Goal: Information Seeking & Learning: Learn about a topic

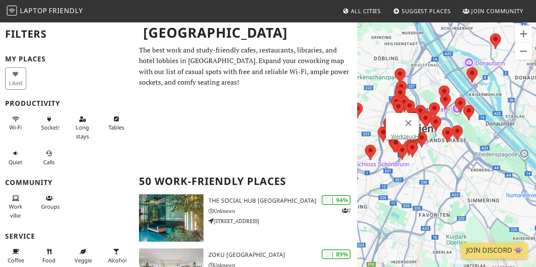
drag, startPoint x: 403, startPoint y: 161, endPoint x: 441, endPoint y: 178, distance: 41.3
click at [441, 178] on div "Um von einem Element zum anderen zu gelangen, drückst du die Pfeiltasten entspr…" at bounding box center [446, 154] width 179 height 267
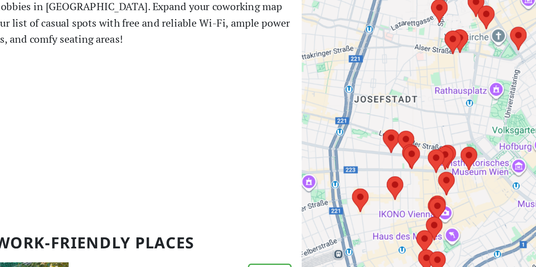
drag, startPoint x: 449, startPoint y: 169, endPoint x: 428, endPoint y: 177, distance: 22.3
click at [428, 177] on div "Um von einem Element zum anderen zu gelangen, drückst du die Pfeiltasten entspr…" at bounding box center [446, 154] width 179 height 267
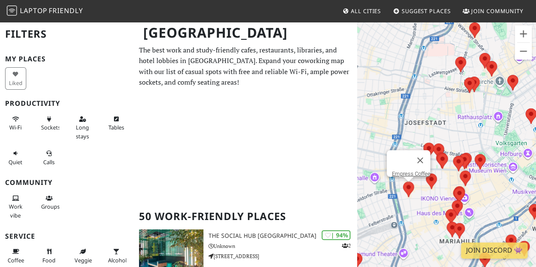
click at [408, 191] on img at bounding box center [409, 189] width 18 height 22
click at [414, 171] on link "Empress Coffee" at bounding box center [411, 174] width 39 height 6
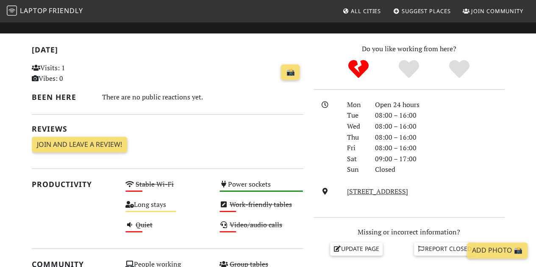
scroll to position [154, 0]
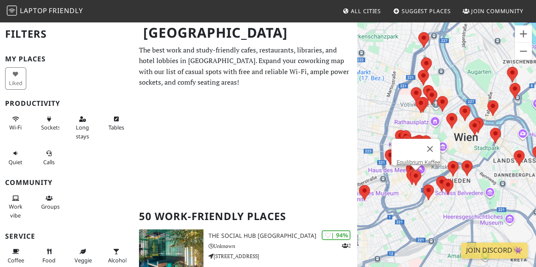
drag, startPoint x: 380, startPoint y: 194, endPoint x: 410, endPoint y: 187, distance: 30.0
click at [410, 187] on div "Um von einem Element zum anderen zu gelangen, drückst du die Pfeiltasten entspr…" at bounding box center [446, 154] width 179 height 267
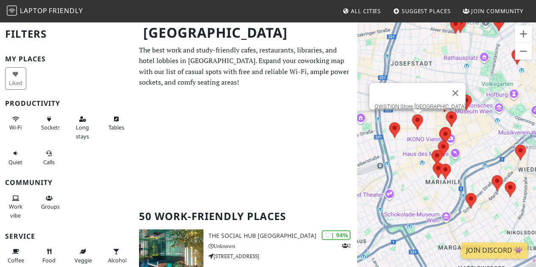
click at [417, 123] on img at bounding box center [417, 122] width 18 height 22
click at [414, 103] on link "QWSTION Store Vienna" at bounding box center [420, 106] width 91 height 6
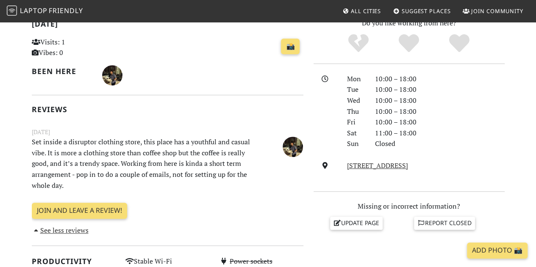
scroll to position [191, 0]
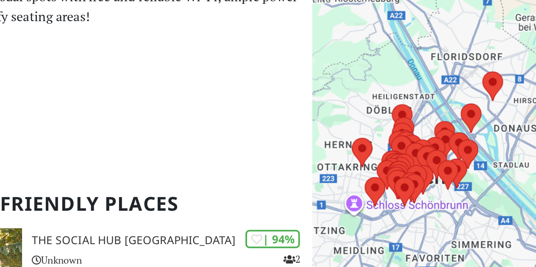
scroll to position [0, 0]
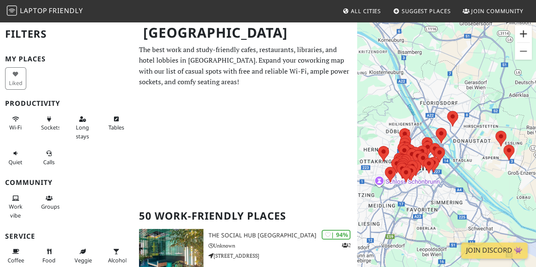
click at [520, 30] on button "Vergrößern" at bounding box center [523, 33] width 17 height 17
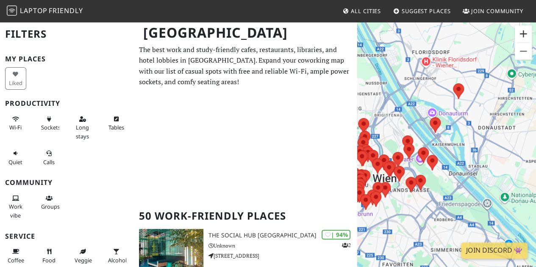
click at [520, 30] on button "Vergrößern" at bounding box center [523, 33] width 17 height 17
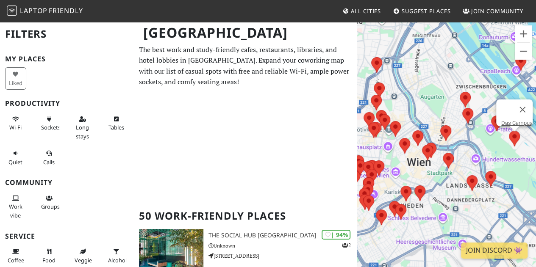
drag, startPoint x: 410, startPoint y: 180, endPoint x: 518, endPoint y: 139, distance: 116.0
click at [518, 139] on img at bounding box center [514, 139] width 18 height 22
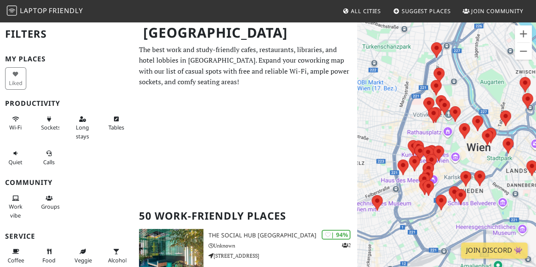
drag, startPoint x: 422, startPoint y: 172, endPoint x: 483, endPoint y: 152, distance: 64.1
click at [483, 152] on div "Um von einem Element zum anderen zu gelangen, drückst du die Pfeiltasten entspr…" at bounding box center [446, 154] width 179 height 267
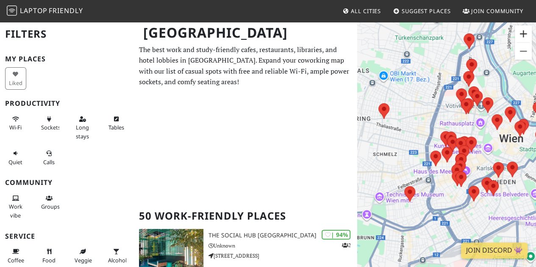
click at [523, 25] on button "Vergrößern" at bounding box center [523, 33] width 17 height 17
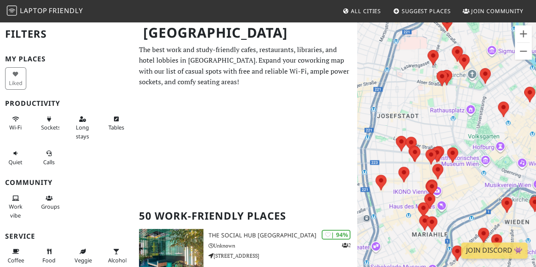
drag, startPoint x: 488, startPoint y: 107, endPoint x: 428, endPoint y: 133, distance: 65.7
click at [428, 133] on div "Um von einem Element zum anderen zu gelangen, drückst du die Pfeiltasten entspr…" at bounding box center [446, 154] width 179 height 267
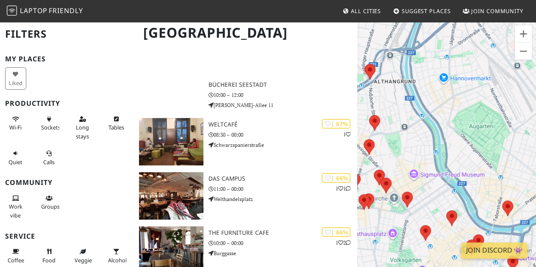
scroll to position [1441, 0]
